Goal: Task Accomplishment & Management: Use online tool/utility

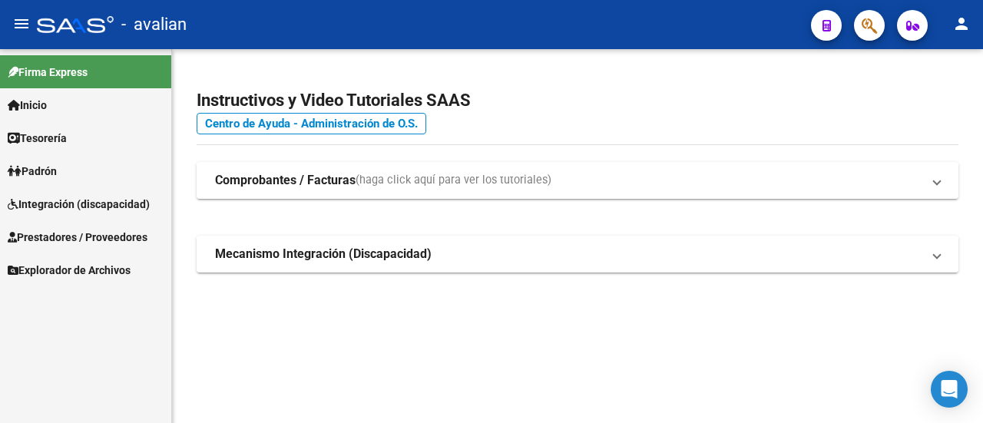
click at [85, 206] on span "Integración (discapacidad)" at bounding box center [79, 204] width 142 height 17
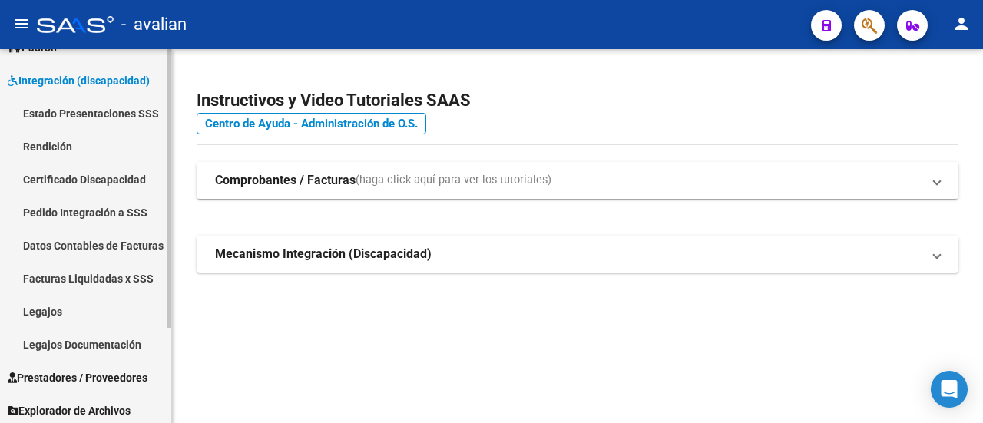
scroll to position [128, 0]
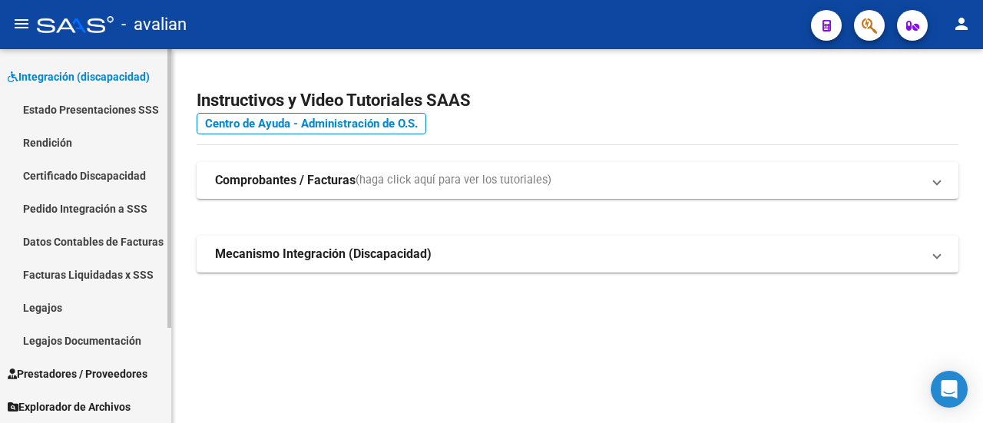
click at [61, 313] on link "Legajos" at bounding box center [85, 307] width 171 height 33
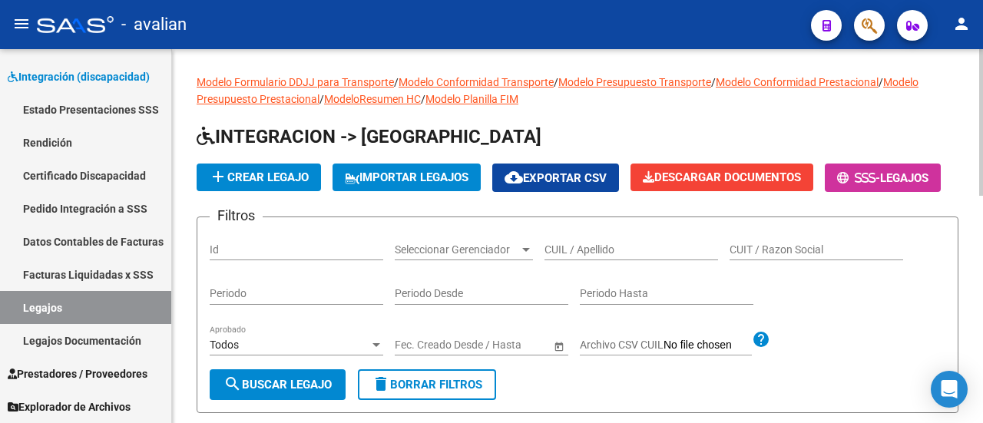
click at [589, 257] on input "CUIL / Apellido" at bounding box center [632, 250] width 174 height 13
click at [624, 257] on input "CUIL / Apellido" at bounding box center [632, 250] width 174 height 13
paste input "27522547749"
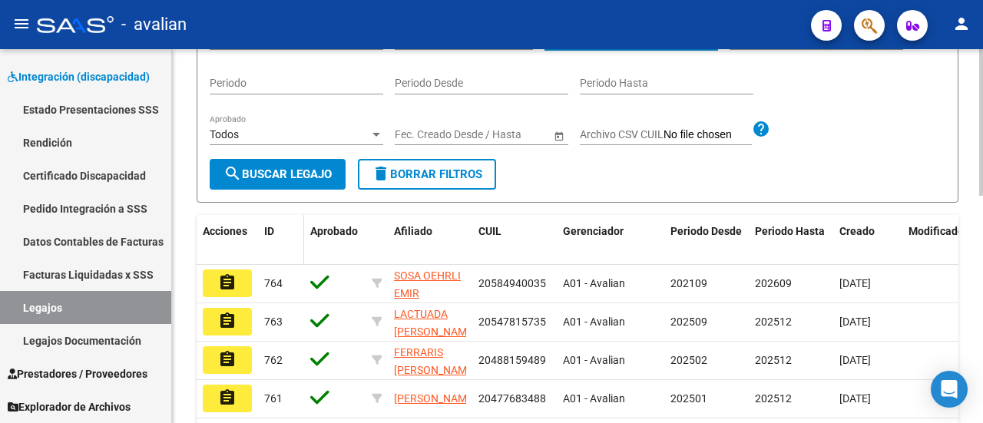
scroll to position [230, 0]
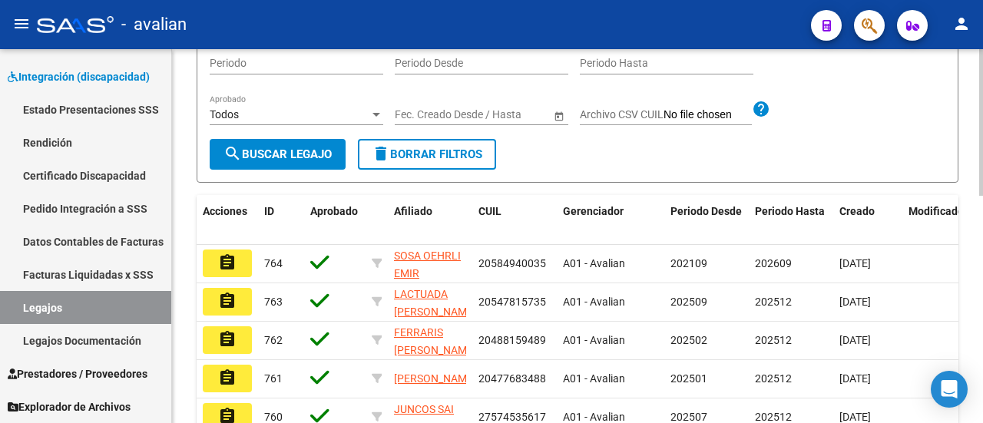
type input "27522547749"
click at [277, 161] on span "search Buscar Legajo" at bounding box center [278, 155] width 108 height 14
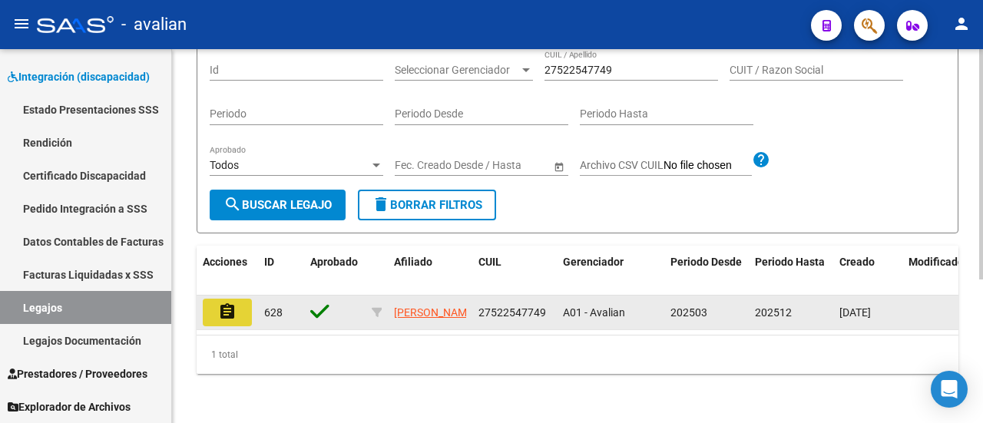
click at [237, 302] on button "assignment" at bounding box center [227, 313] width 49 height 28
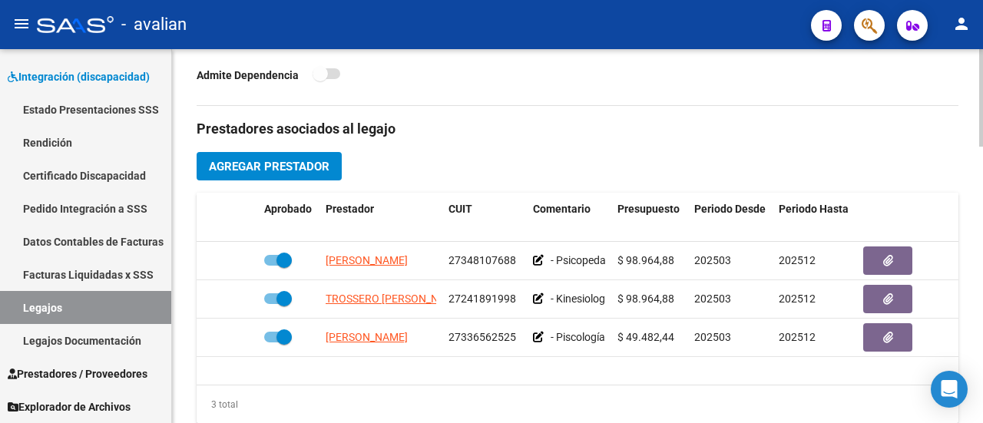
scroll to position [691, 0]
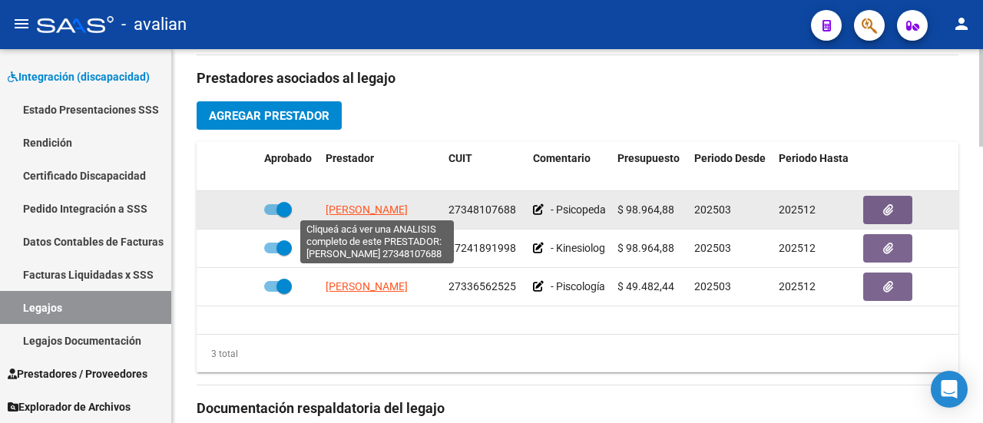
click at [374, 206] on span "[PERSON_NAME]" at bounding box center [367, 210] width 82 height 12
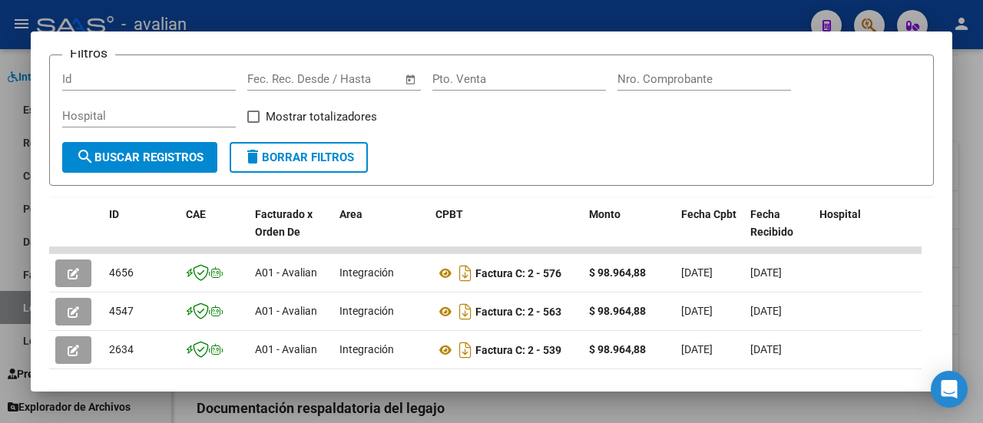
scroll to position [246, 0]
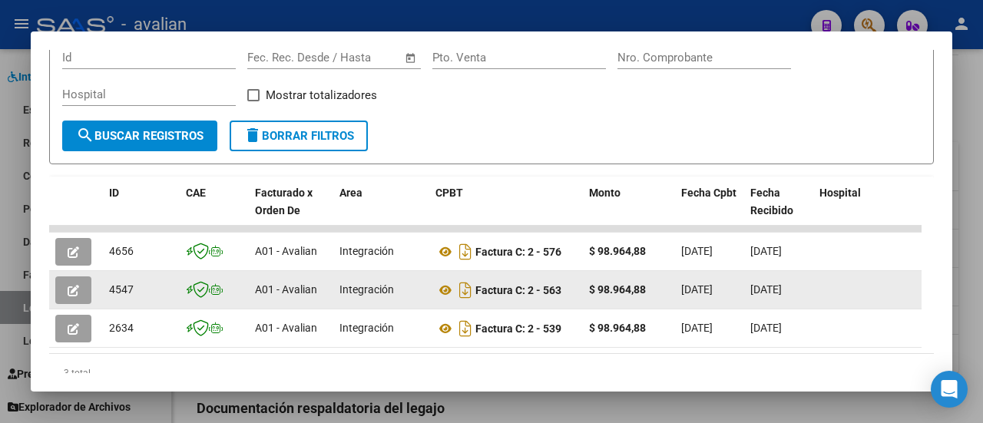
click at [75, 290] on icon "button" at bounding box center [74, 291] width 12 height 12
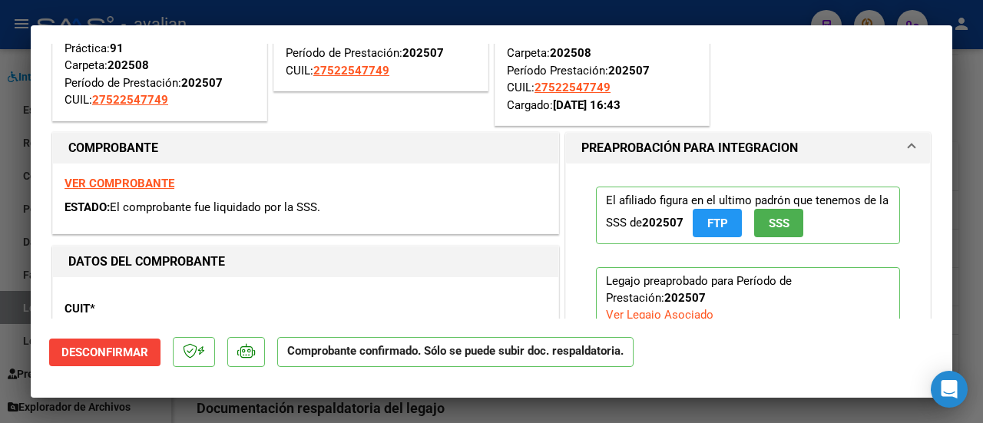
scroll to position [154, 0]
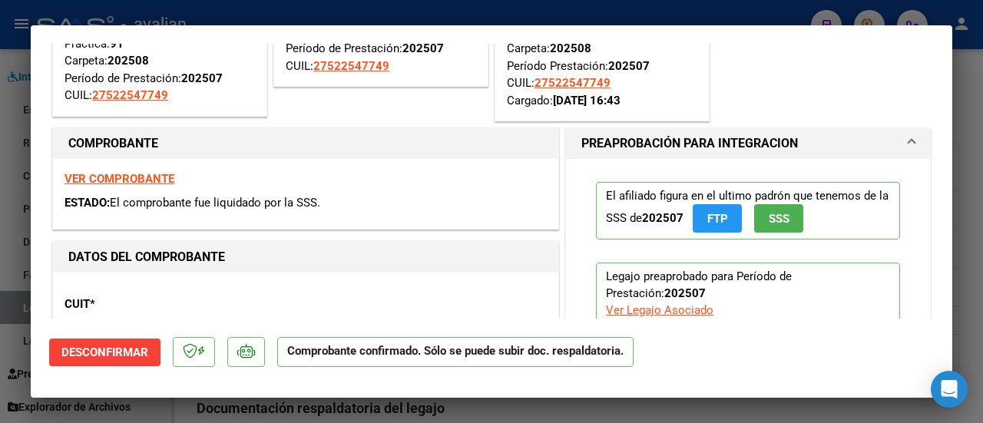
click at [129, 179] on strong "VER COMPROBANTE" at bounding box center [120, 179] width 110 height 14
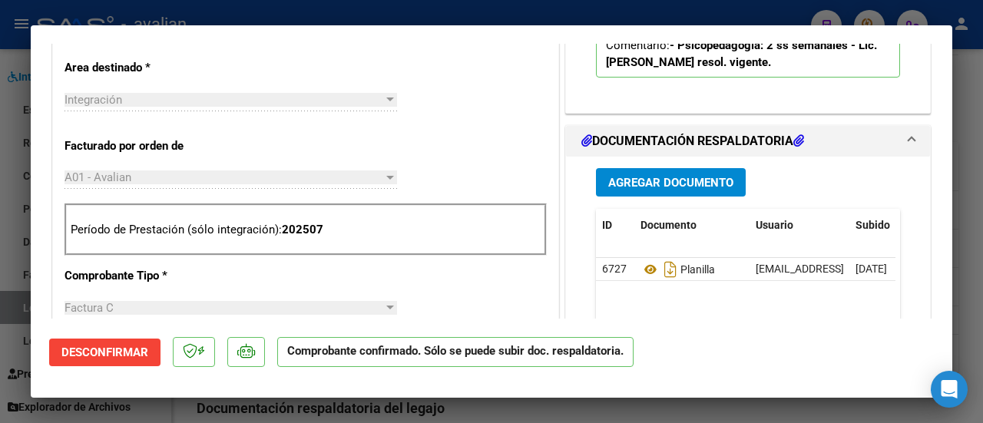
scroll to position [538, 0]
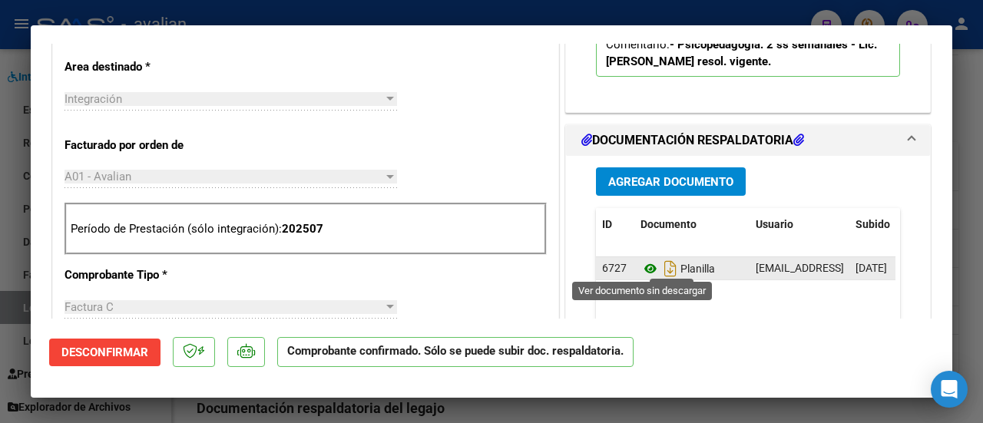
click at [645, 266] on icon at bounding box center [651, 269] width 20 height 18
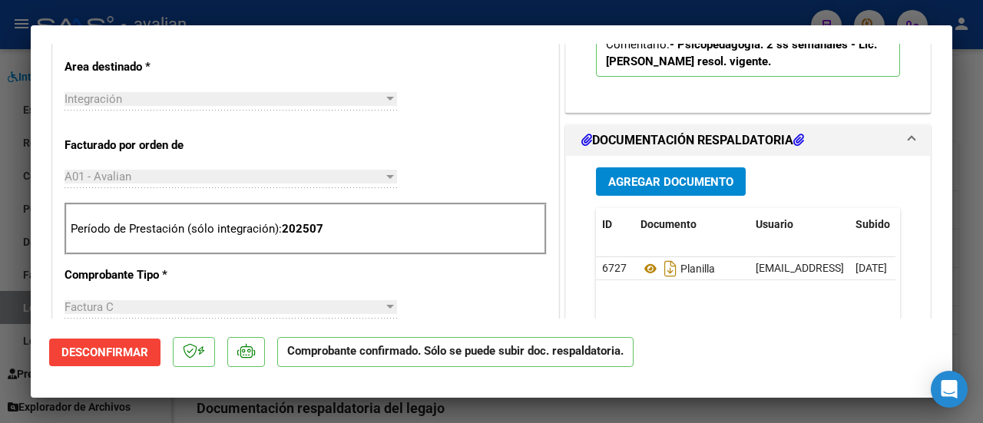
type input "$ 0,00"
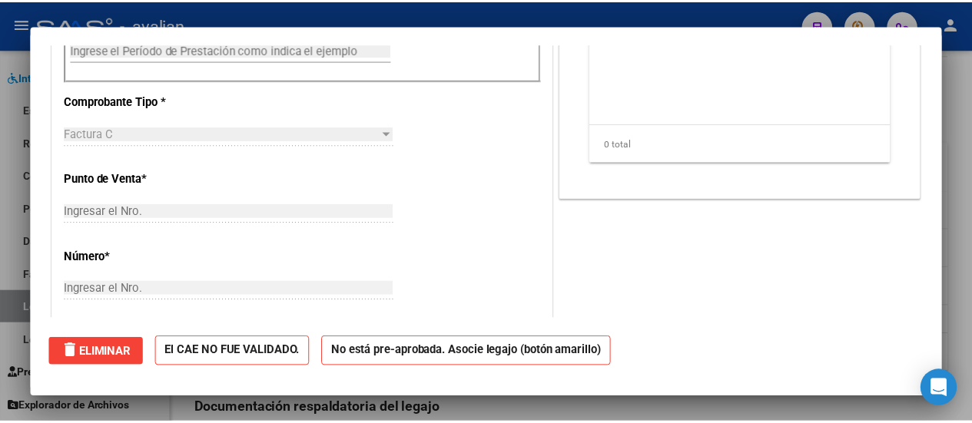
scroll to position [0, 0]
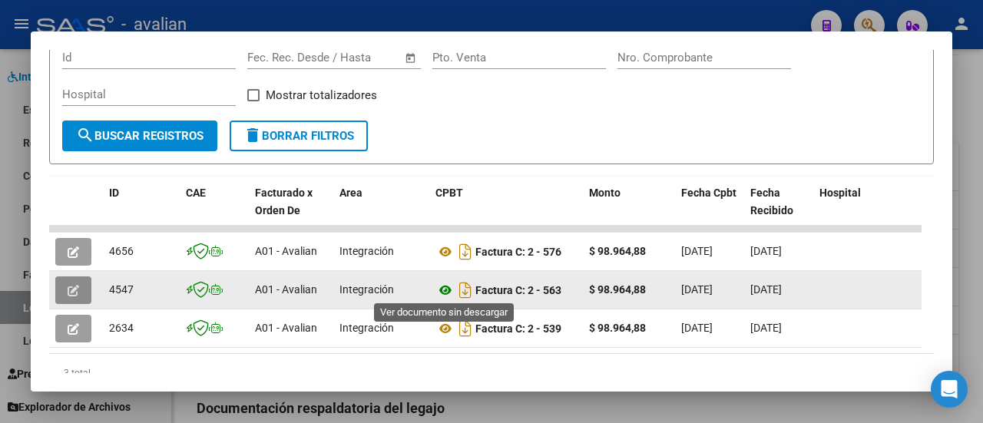
click at [447, 289] on icon at bounding box center [446, 290] width 20 height 18
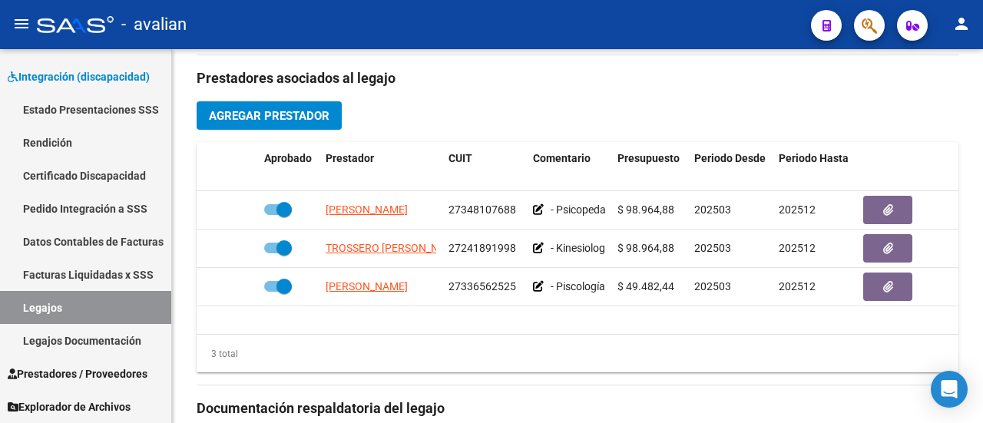
click at [966, 30] on mat-icon "person" at bounding box center [962, 24] width 18 height 18
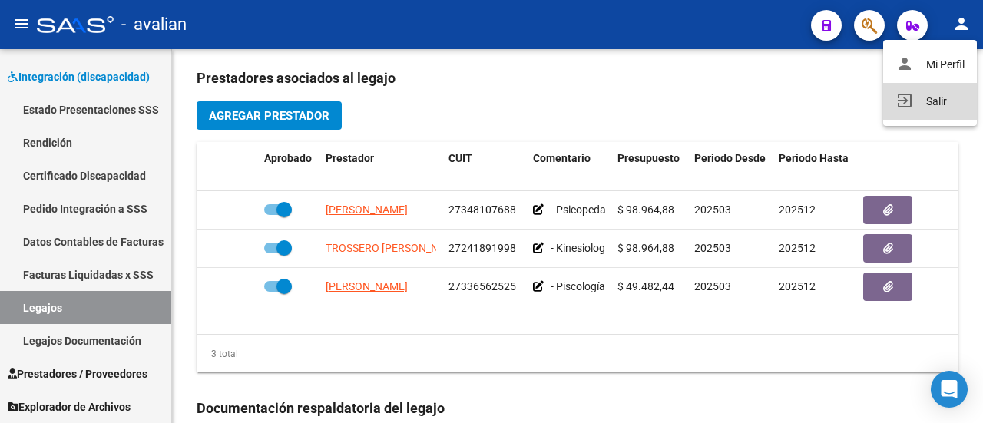
click at [943, 96] on button "exit_to_app Salir" at bounding box center [930, 101] width 94 height 37
